Goal: Find specific page/section

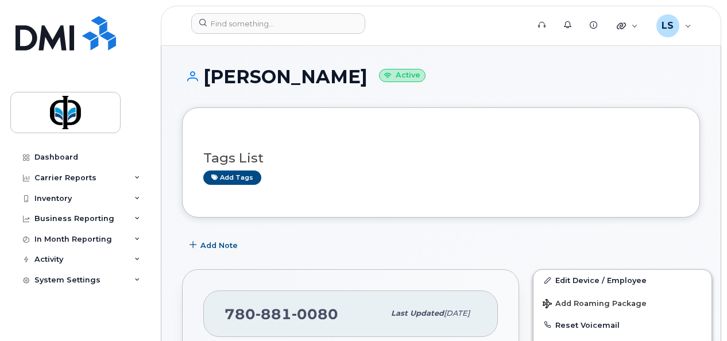
scroll to position [326, 0]
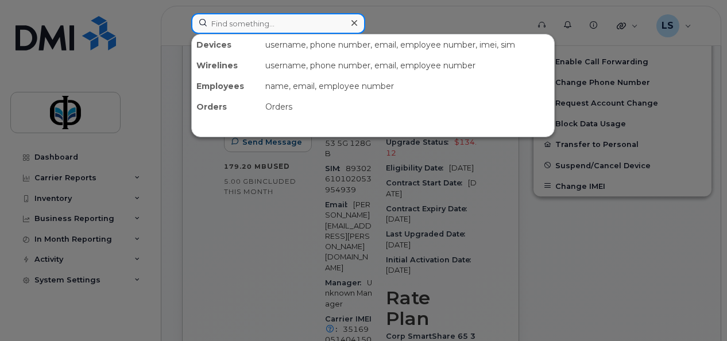
click at [239, 15] on input at bounding box center [278, 23] width 174 height 21
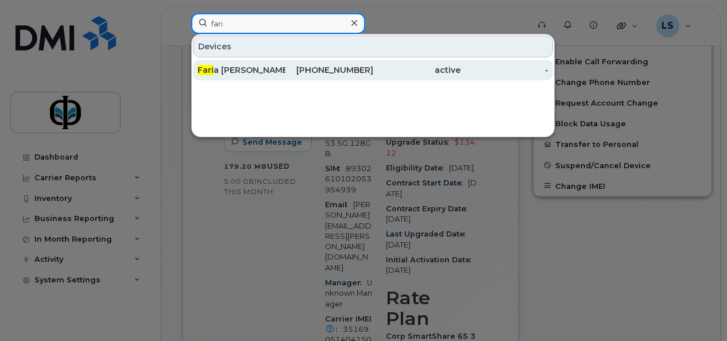
type input "fari"
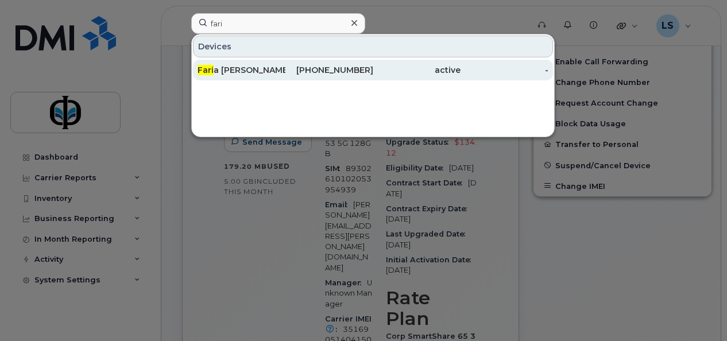
click at [261, 71] on div "Fari a Akther" at bounding box center [242, 69] width 88 height 11
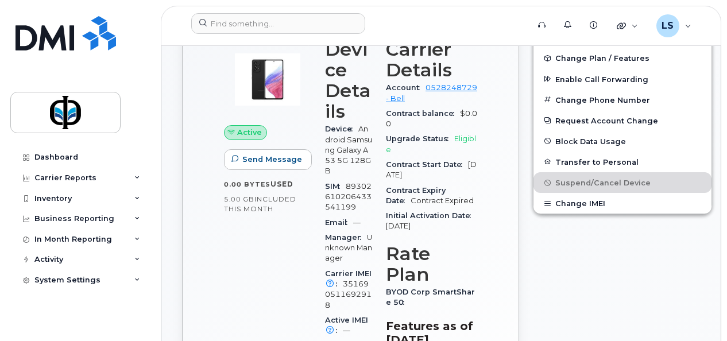
scroll to position [366, 0]
